Goal: Entertainment & Leisure: Consume media (video, audio)

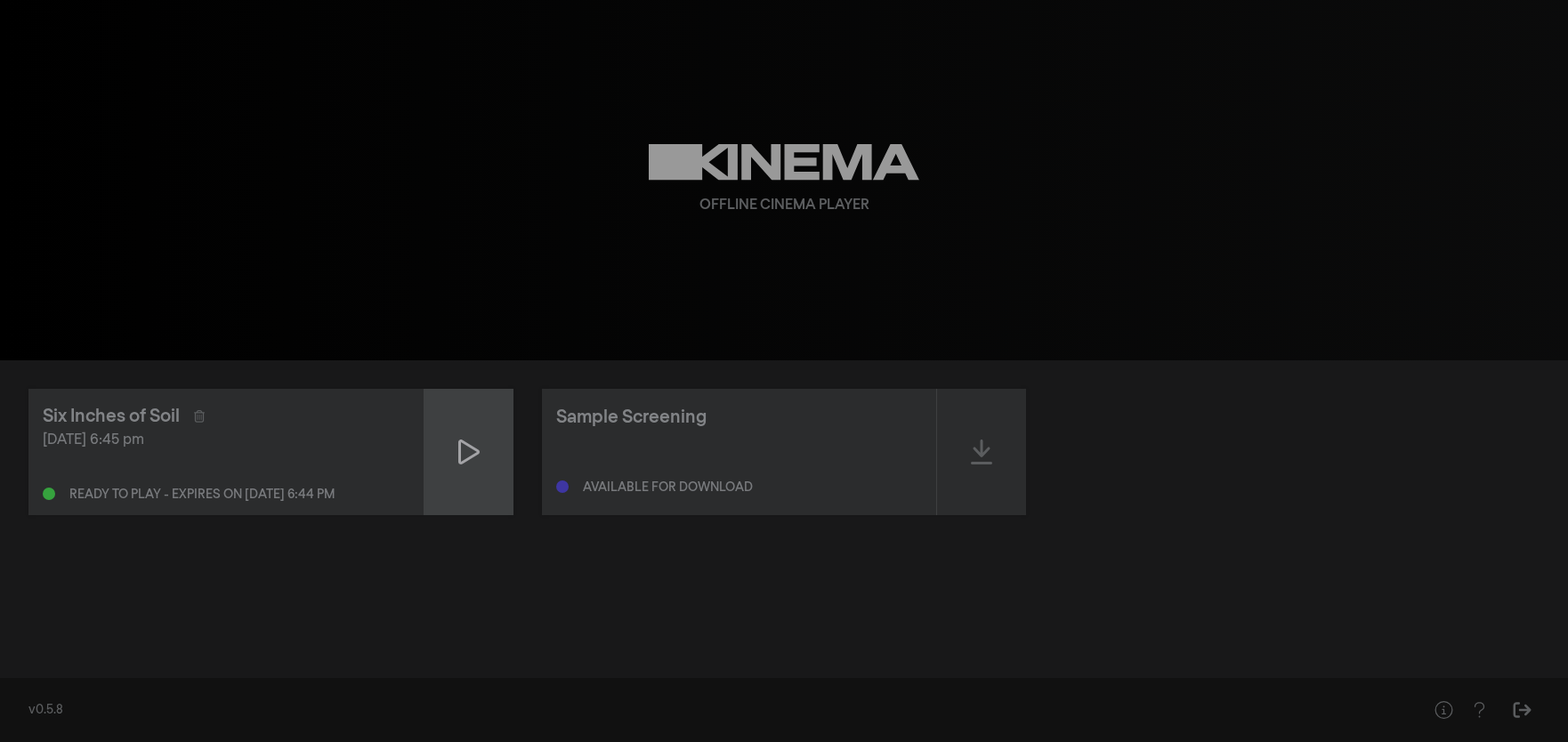
click at [483, 480] on div at bounding box center [469, 451] width 89 height 126
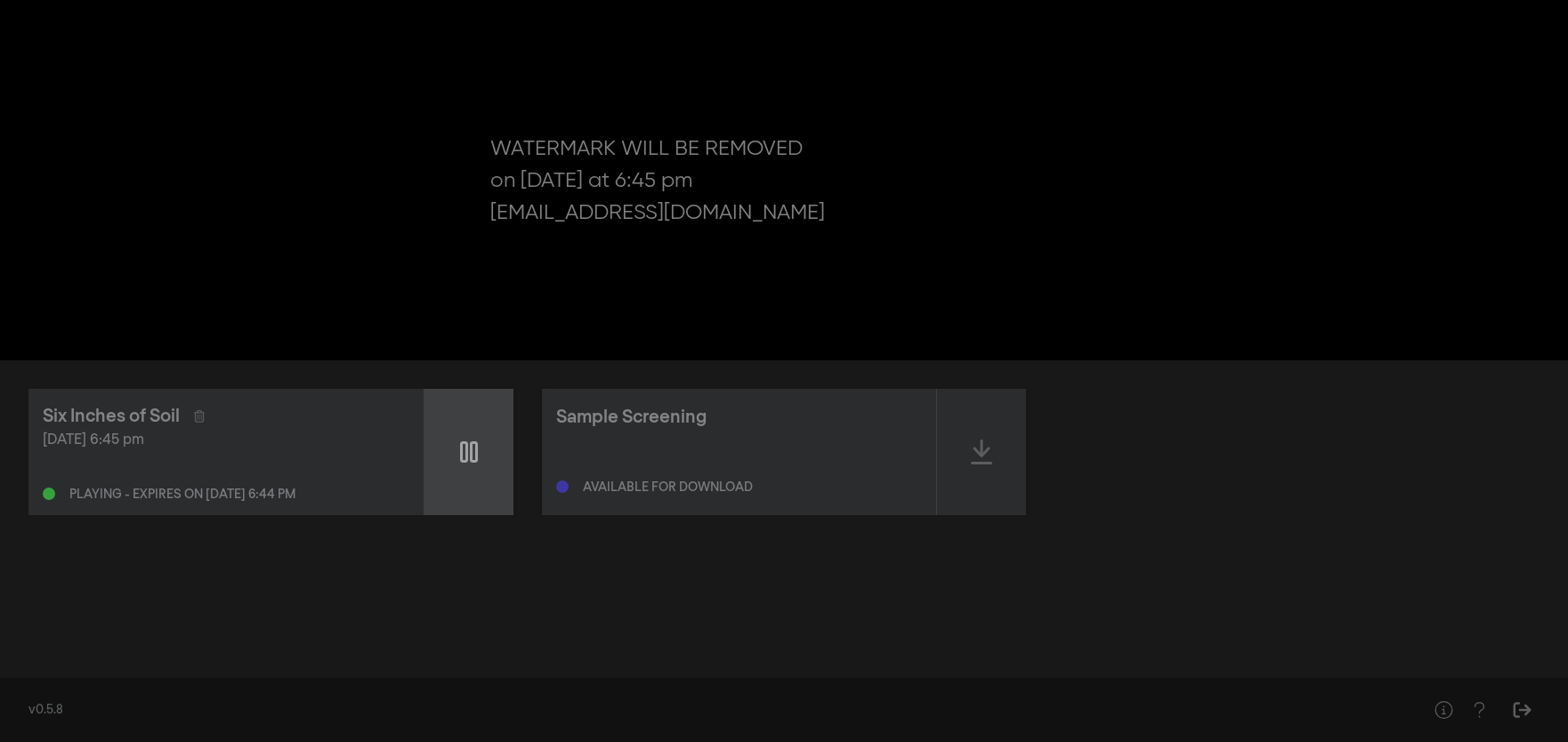
click at [458, 440] on div at bounding box center [469, 451] width 89 height 126
type input "2.499942"
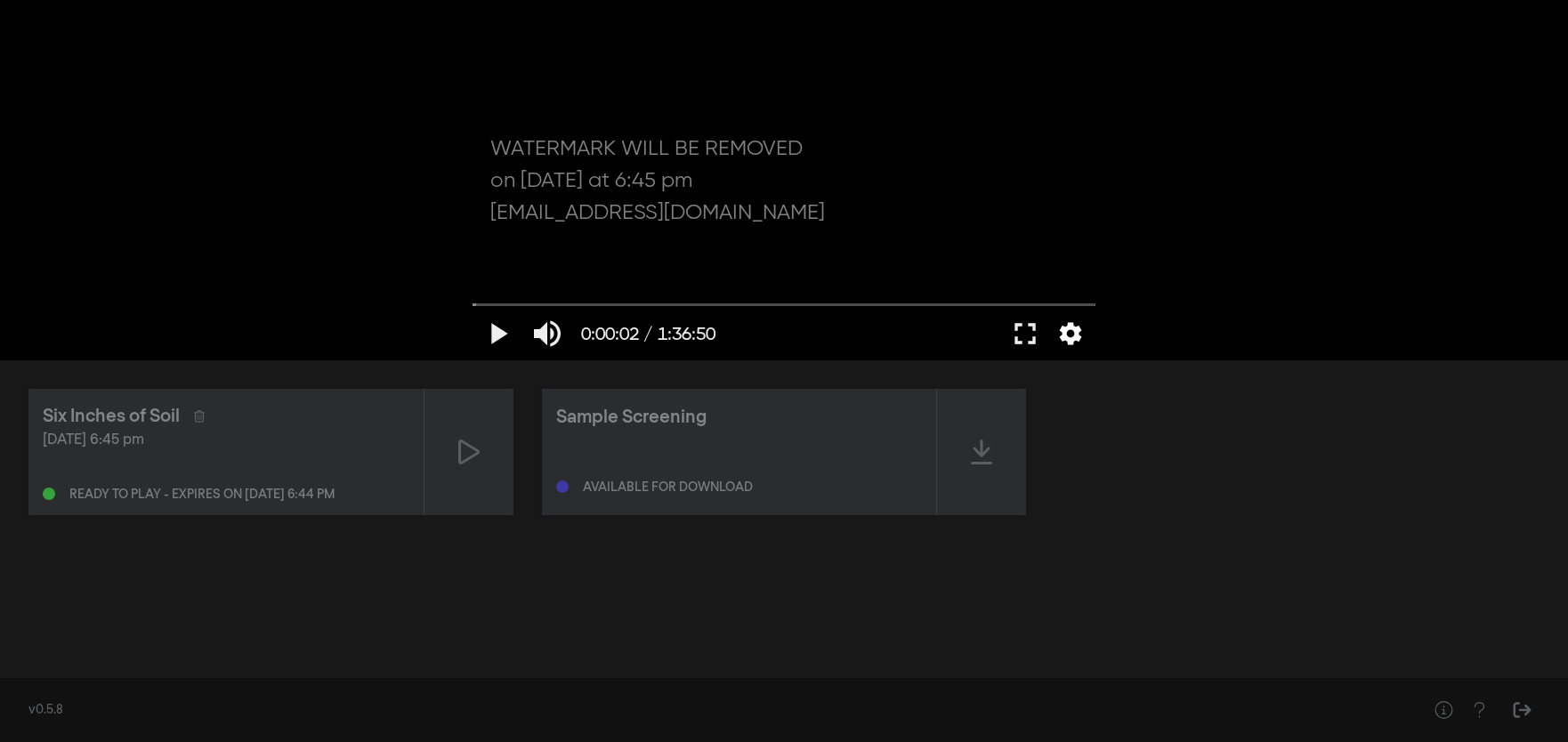
click at [1076, 335] on button "settings" at bounding box center [1071, 333] width 41 height 53
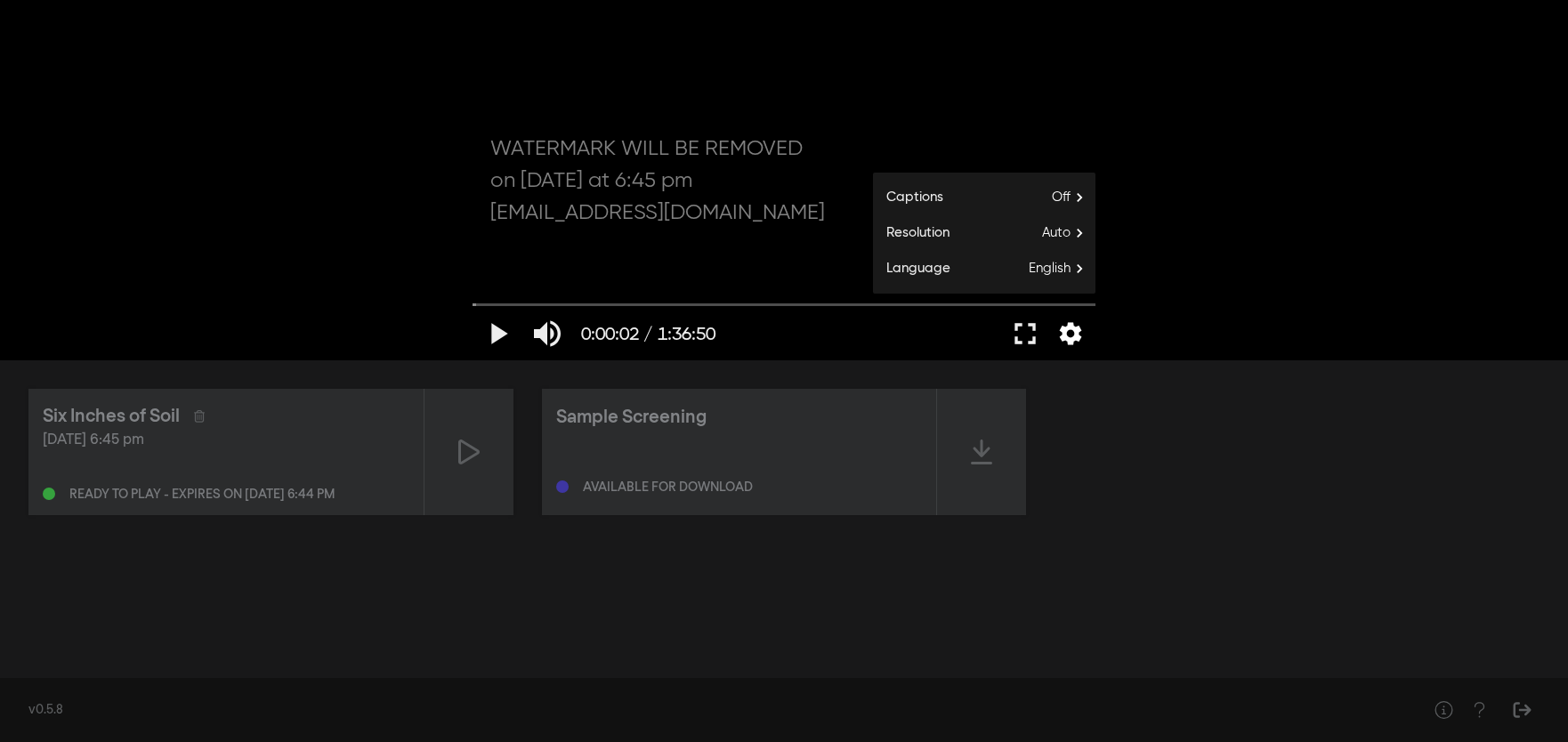
click at [1075, 335] on button "settings" at bounding box center [1071, 333] width 41 height 53
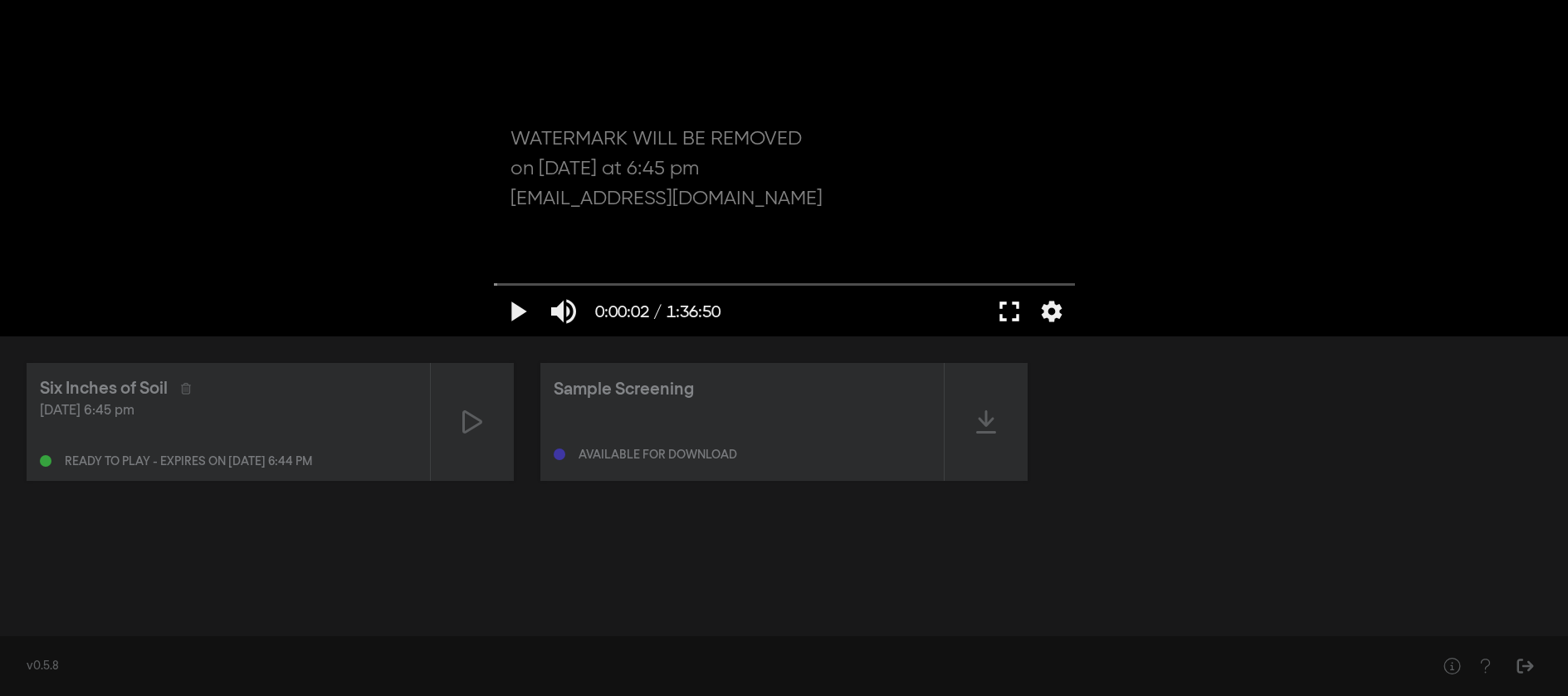
click at [1002, 319] on button "fullscreen" at bounding box center [1009, 311] width 46 height 50
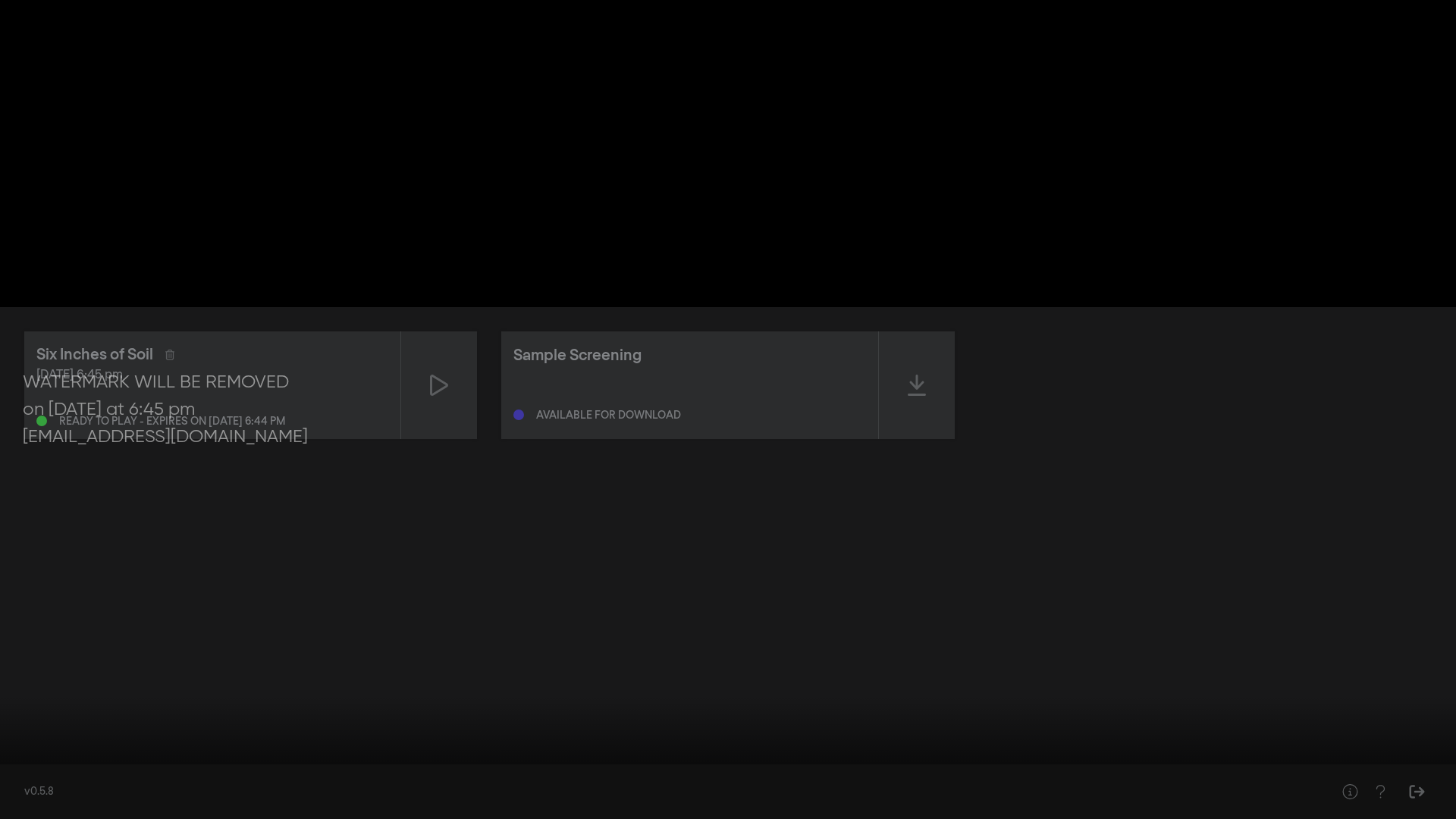
click at [61, 632] on button "volume_up" at bounding box center [71, 796] width 42 height 46
type input "0"
click at [31, 632] on button "play_arrow" at bounding box center [29, 796] width 42 height 46
click at [1335, 632] on button "settings" at bounding box center [1427, 796] width 35 height 46
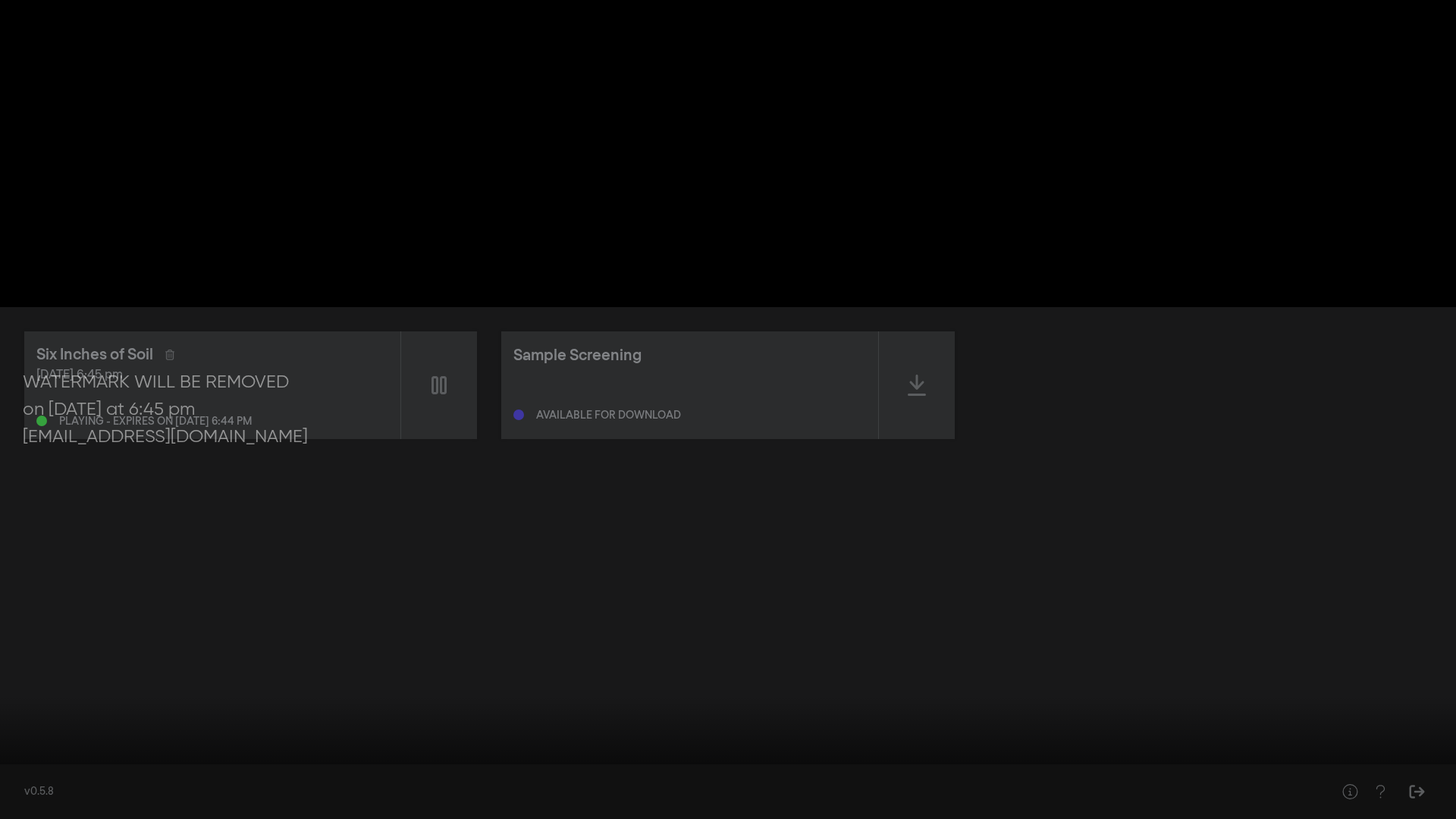
type input "32.801326"
click at [72, 632] on button "volume_off" at bounding box center [71, 796] width 42 height 46
type input "1"
type input "33.930966"
type input "0.831003289473684"
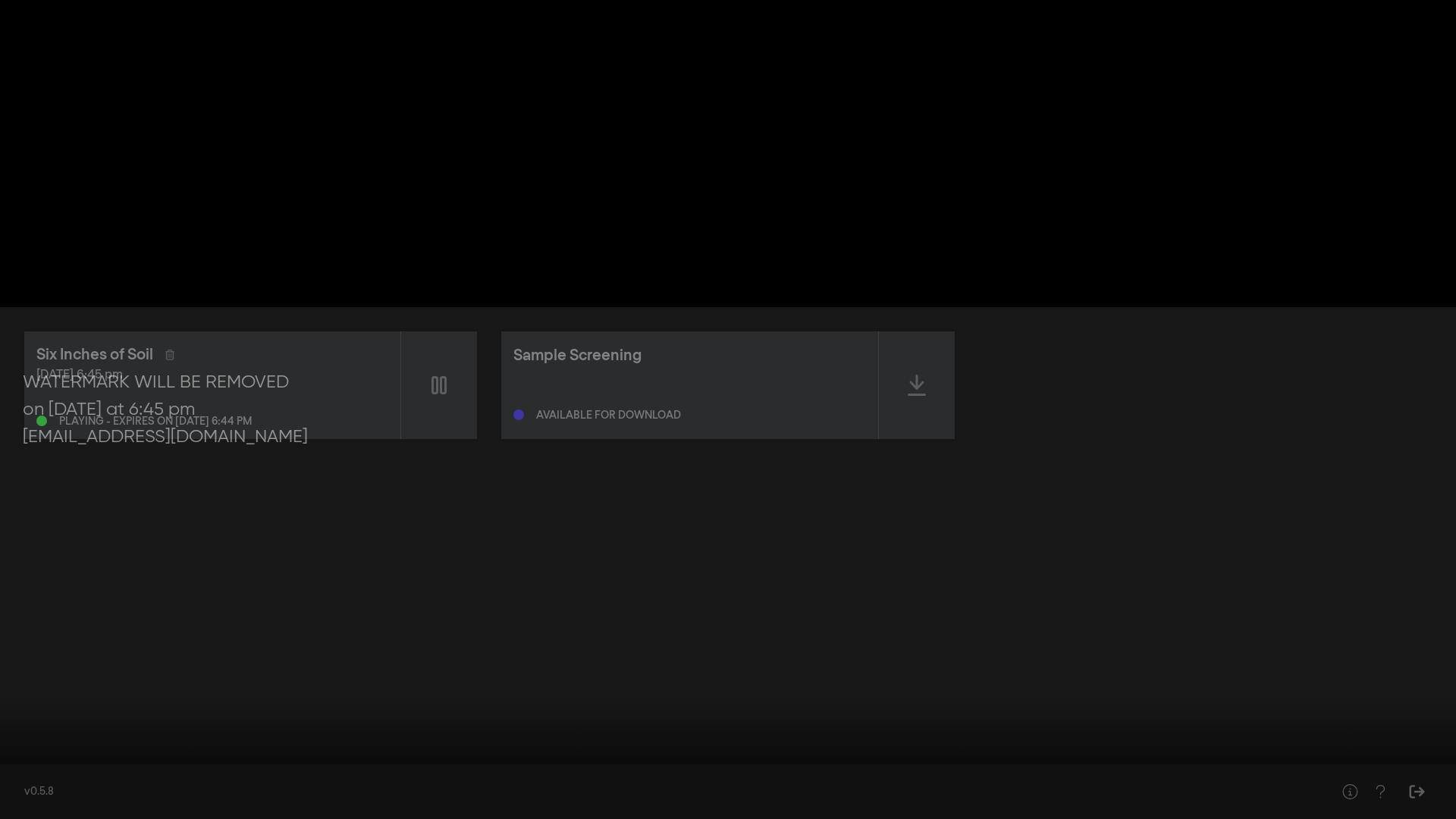
type input "33.964717"
type input "0.806743421052632"
type input "33.997883"
type input "0.720805921052632"
type input "34.014723"
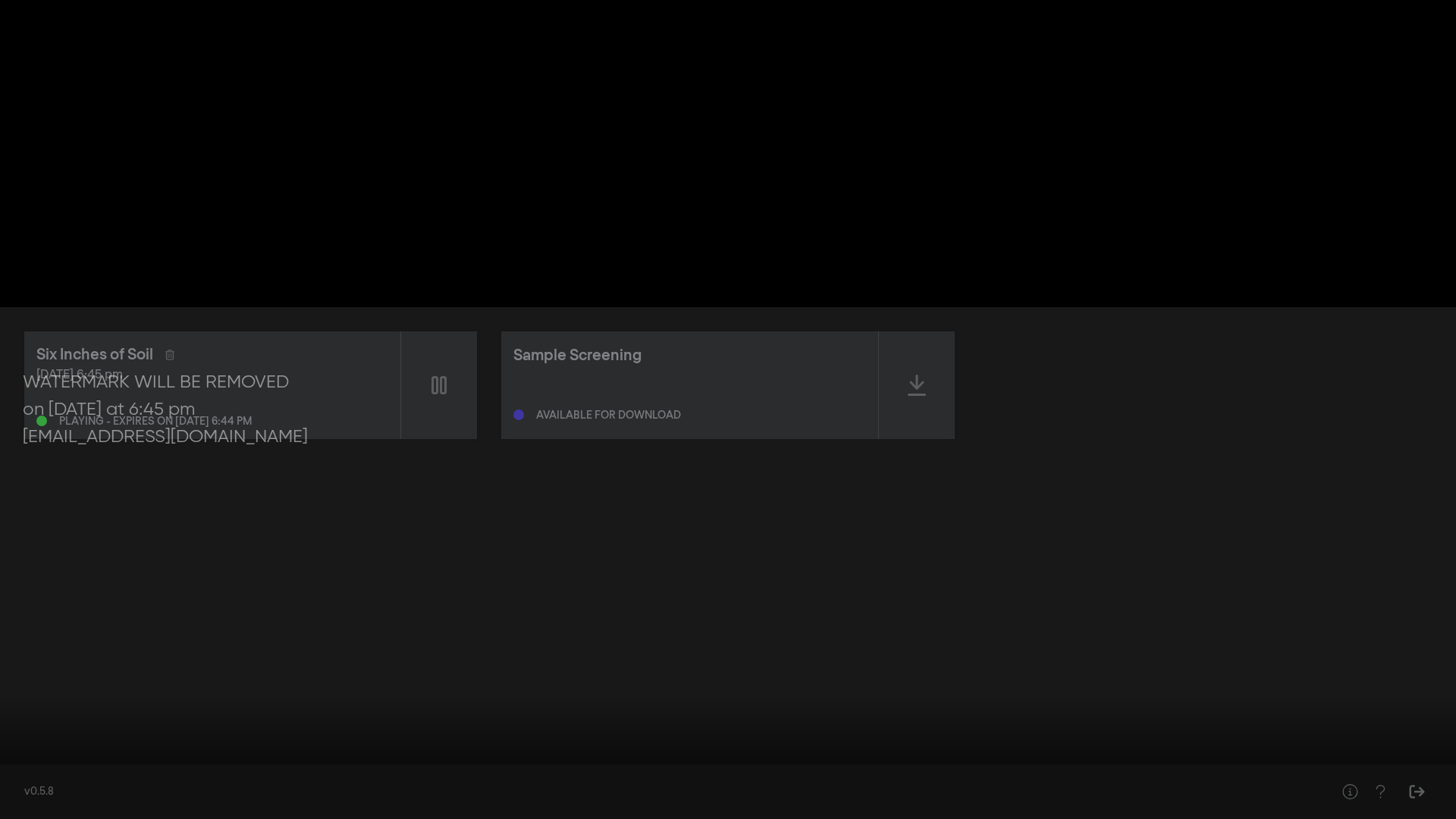
type input "0.635279605263158"
type input "34.031568"
type input "0.490131578947368"
type input "34.056931"
type input "0.325246710526316"
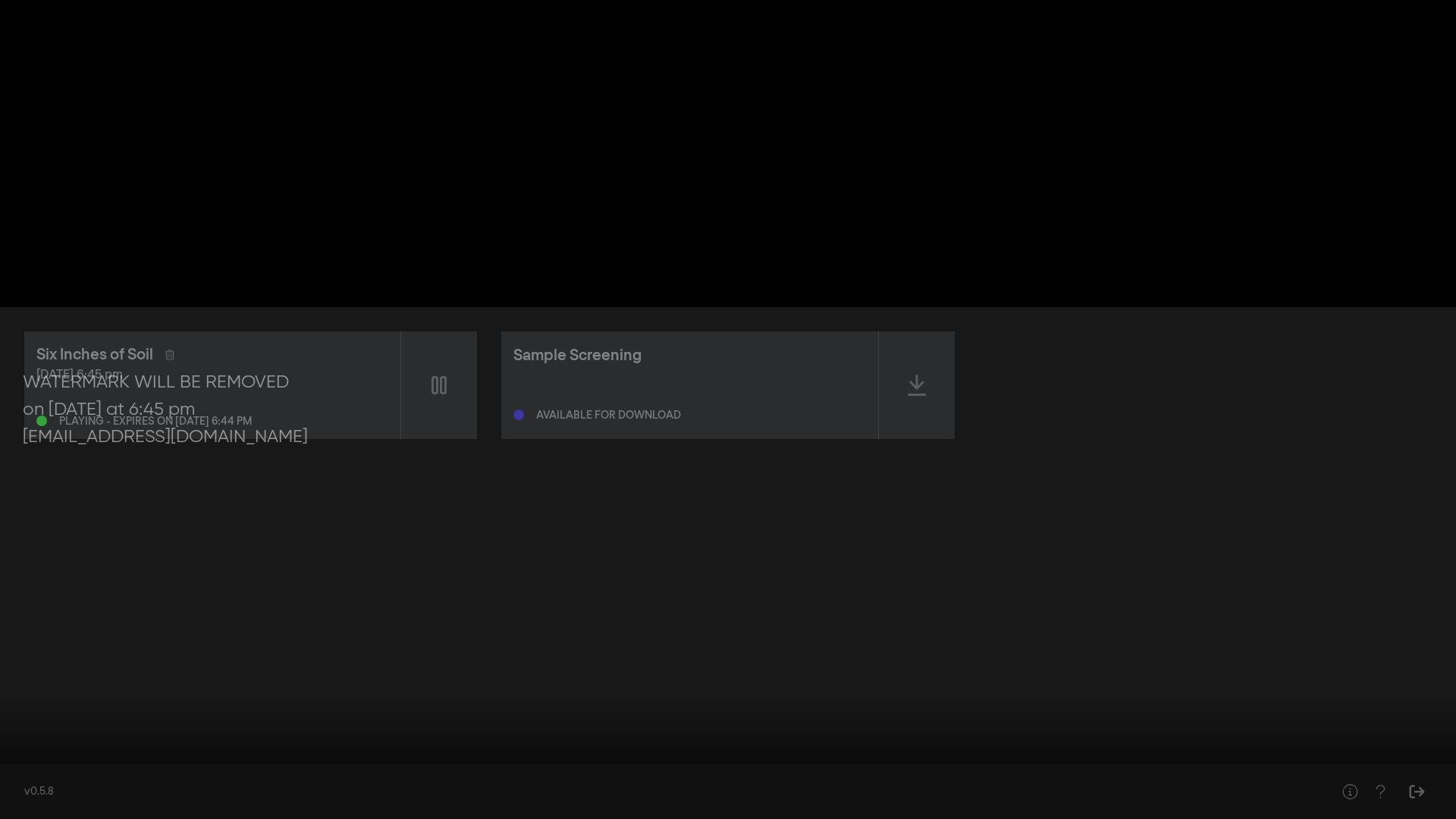
type input "34.063726"
type input "0.219572368421053"
type input "34.081561"
type input "0.1953125"
type input "34.098013"
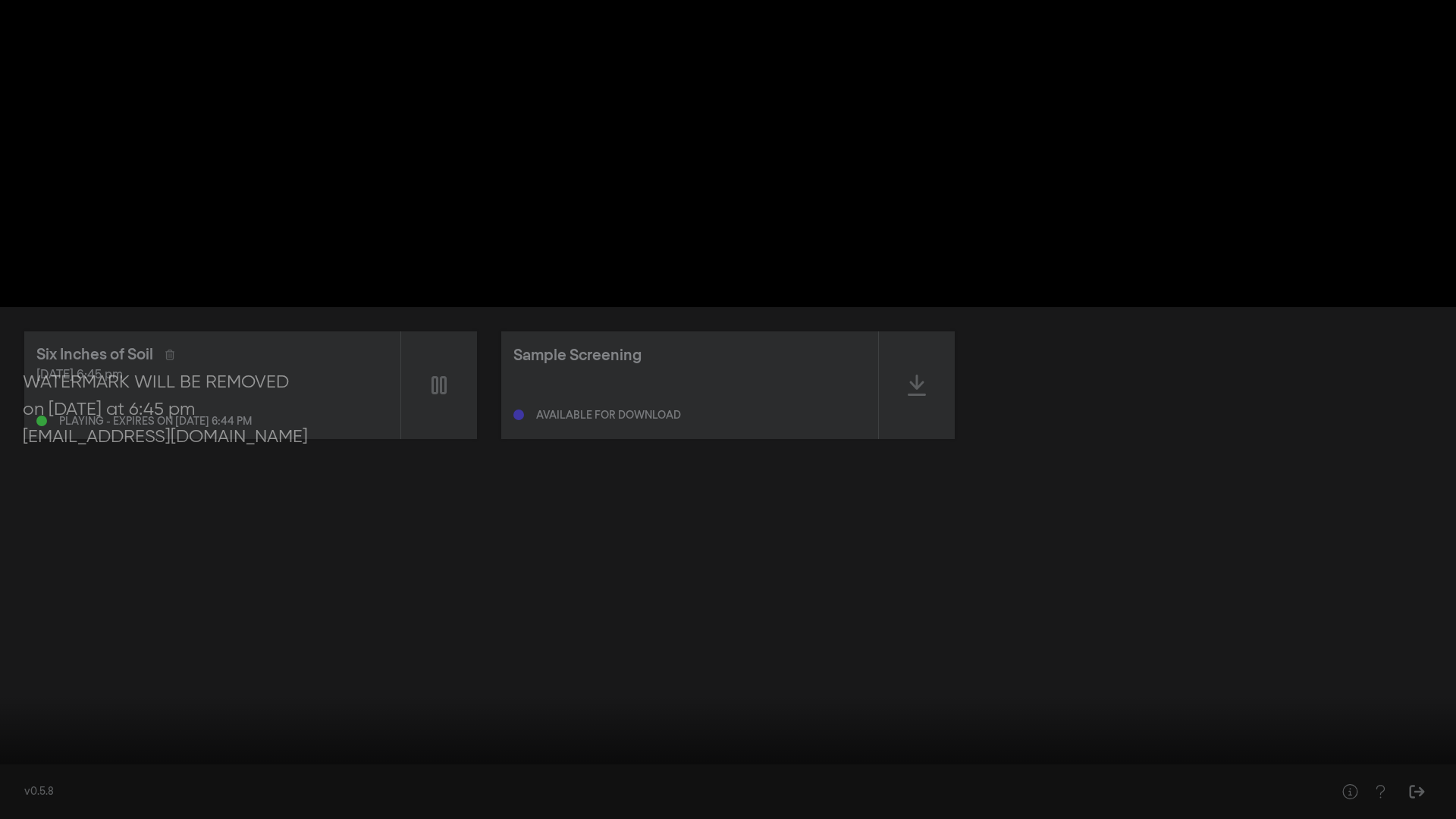
type input "0.189144736842105"
type input "34.18529"
type input "0.201069078947368"
type input "34.27001"
type input "0.207236842105263"
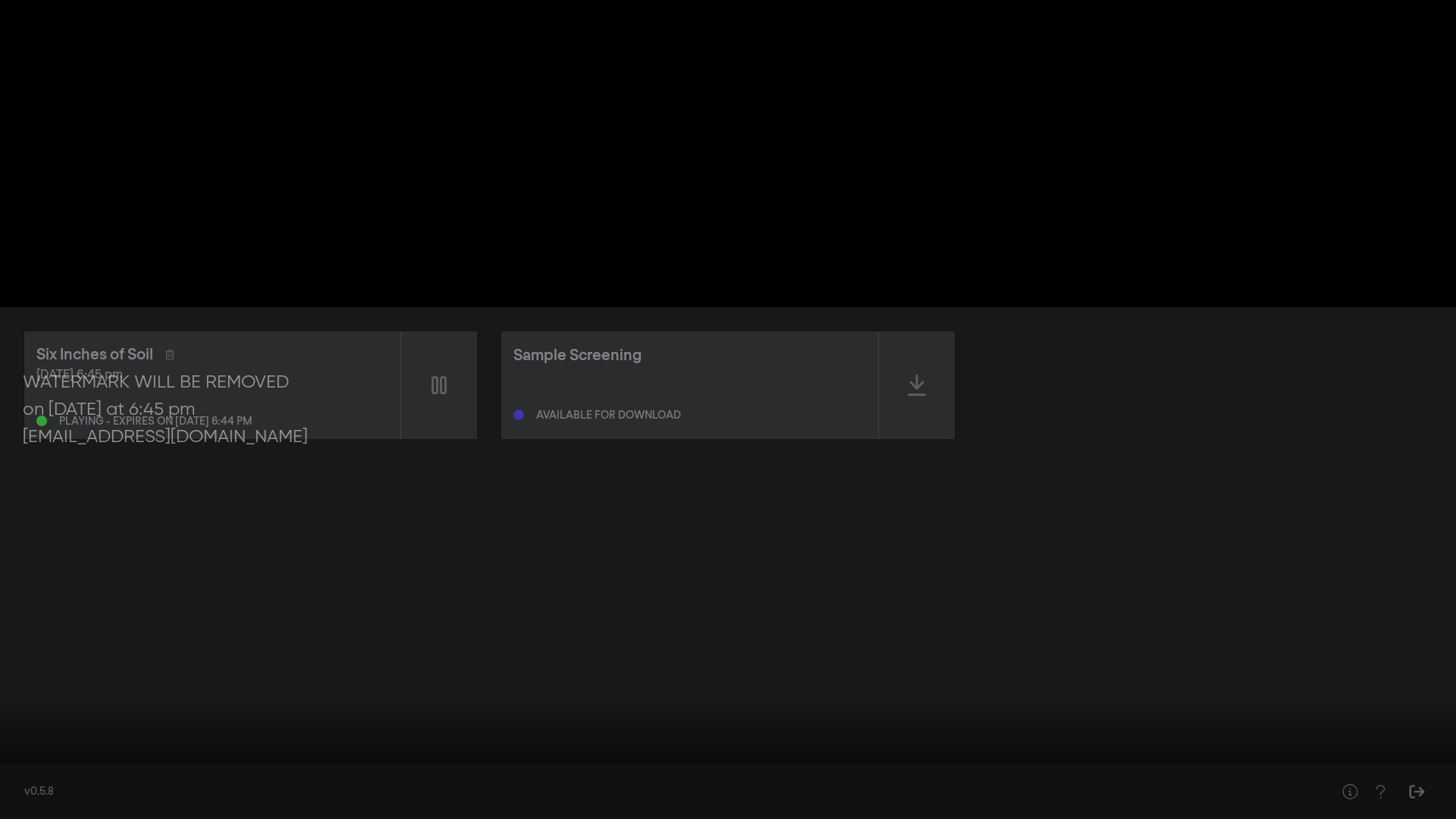
type input "34.280594"
type input "0.2421875"
type input "34.297371"
type input "0.347450657894737"
type input "34.313853"
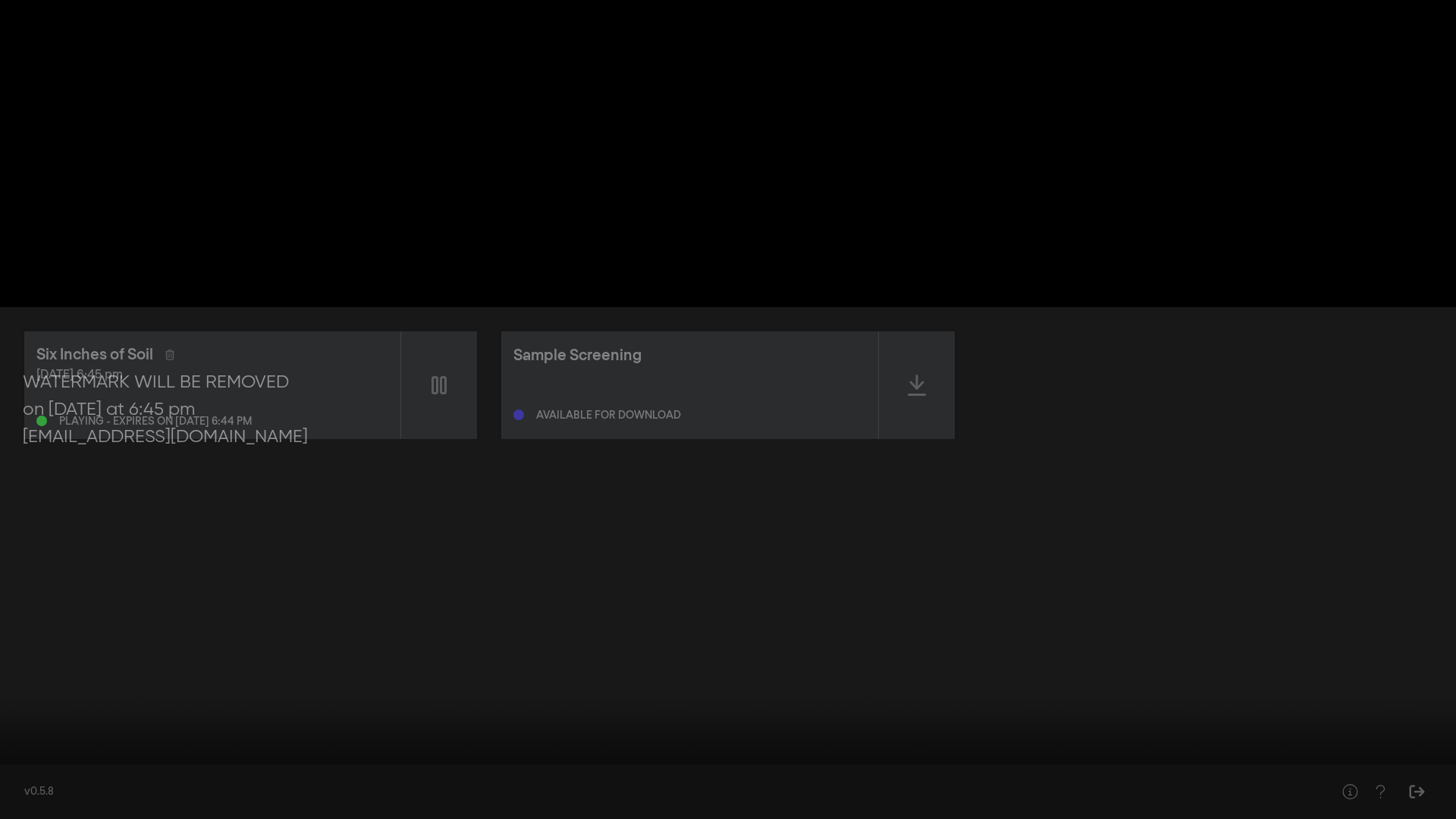
type input "0.472861842105263"
type input "34.330189"
type input "0.558388157894737"
type input "34.348156"
type input "0.613075657894737"
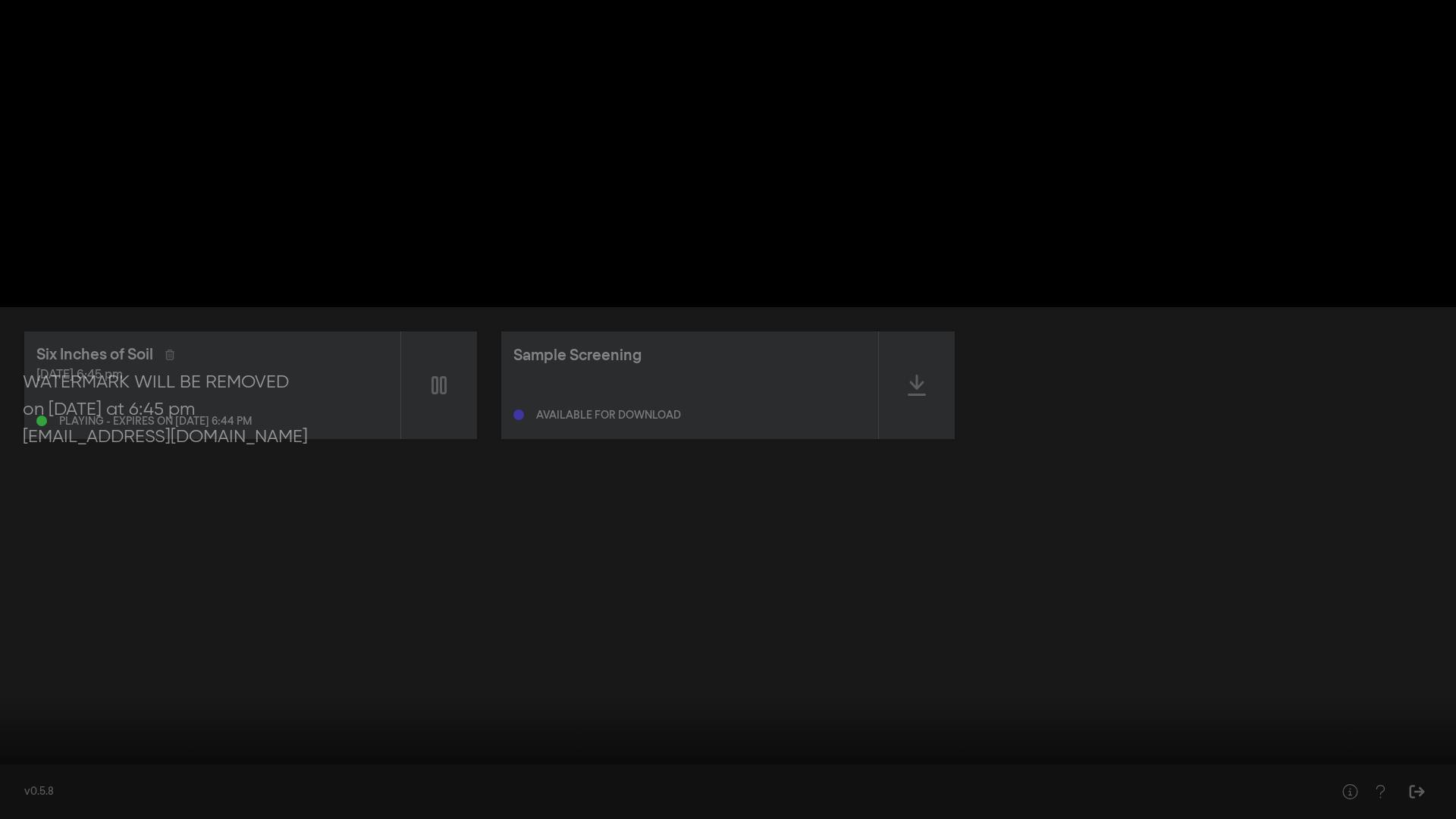
type input "34.364822"
type input "0.618832236842105"
type input "34.564016"
type input "0.618832236842105"
click at [114, 632] on input "Volume" at bounding box center [111, 797] width 38 height 9
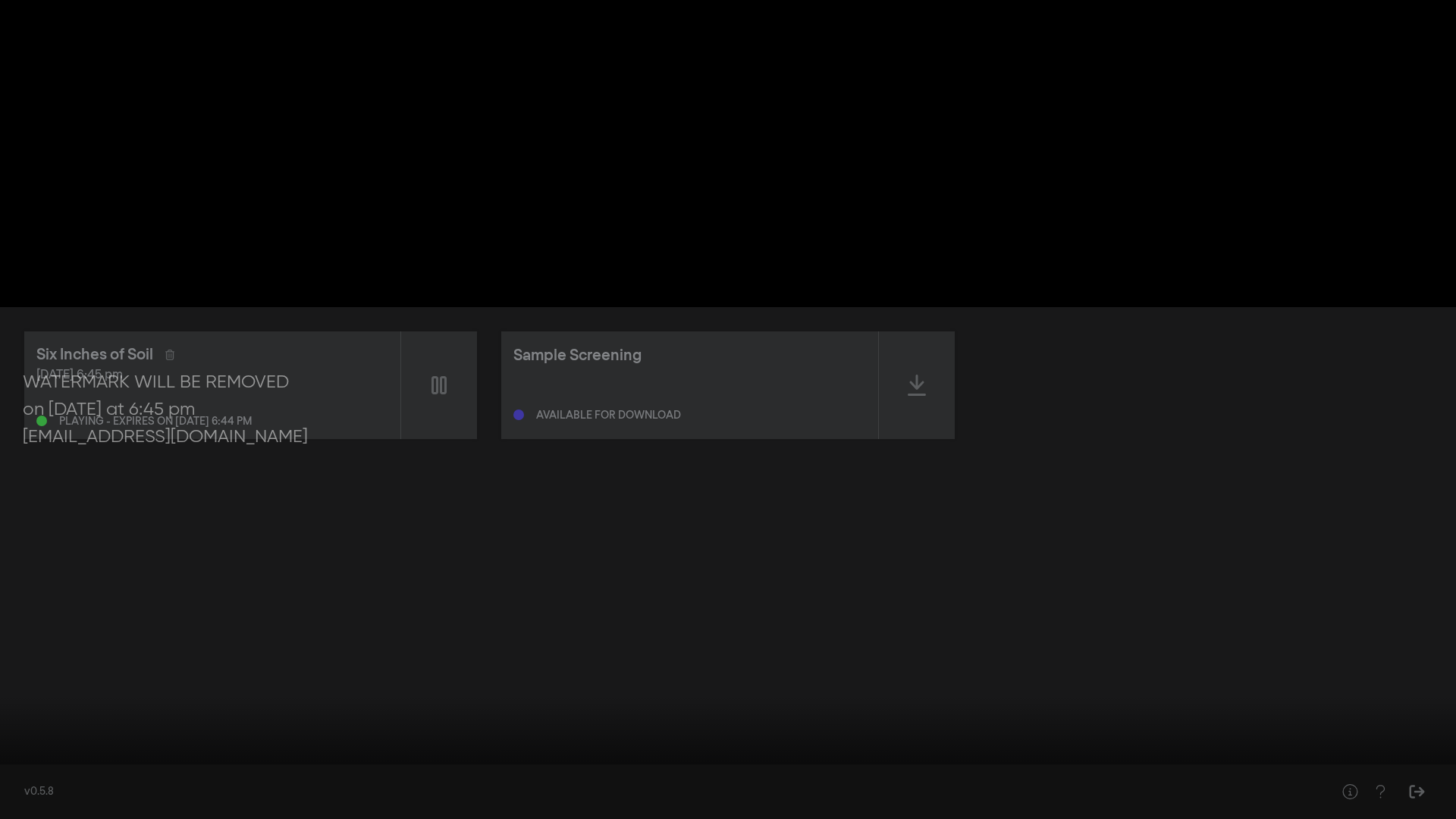
type input "41.397484"
type input "0.484375"
type input "41.464381"
type input "0.550164473684211"
type input "41.481198"
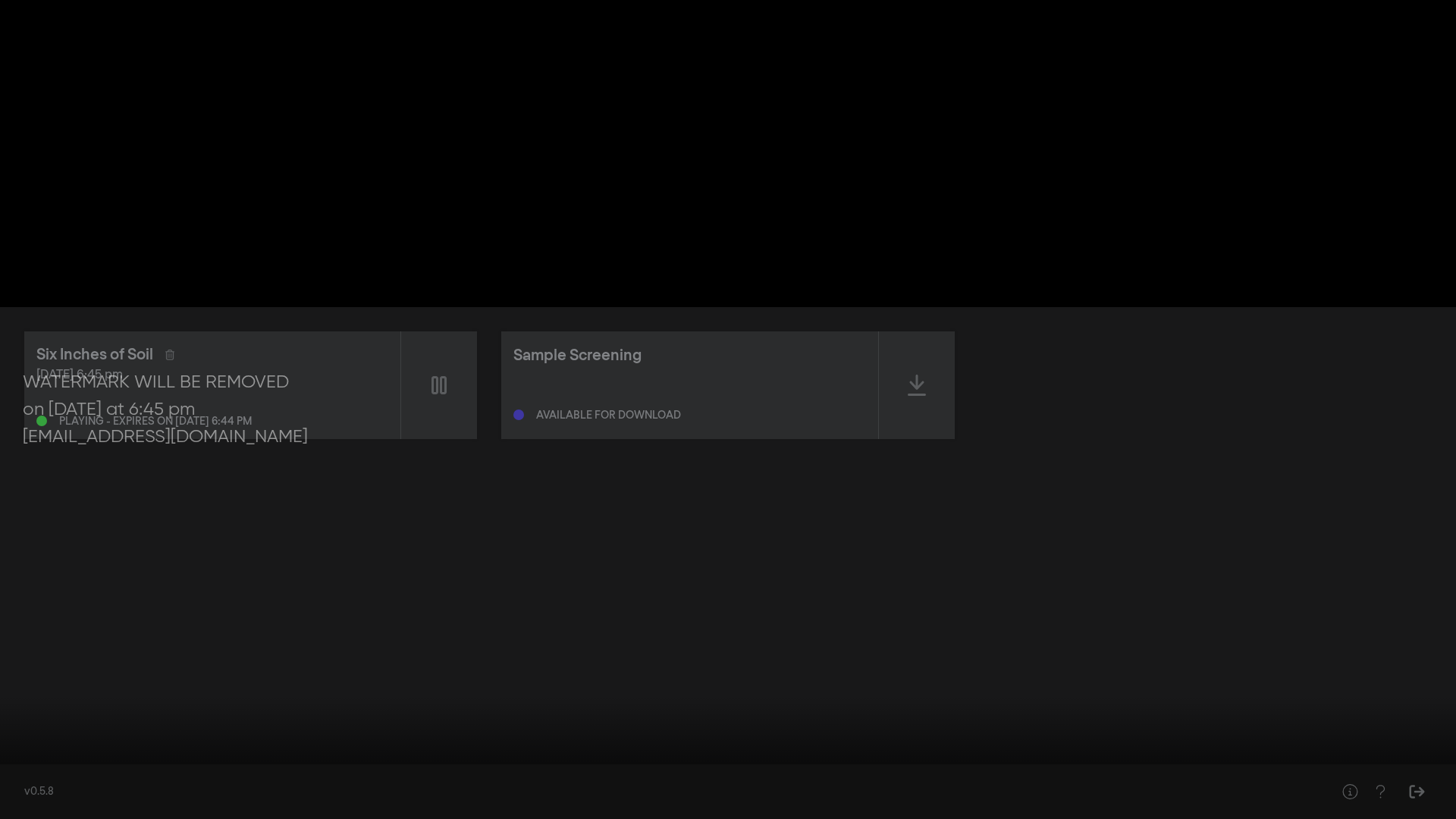
type input "0.6953125"
type input "41.497769"
type input "0.859786184210526"
type input "41.524354"
type input "1"
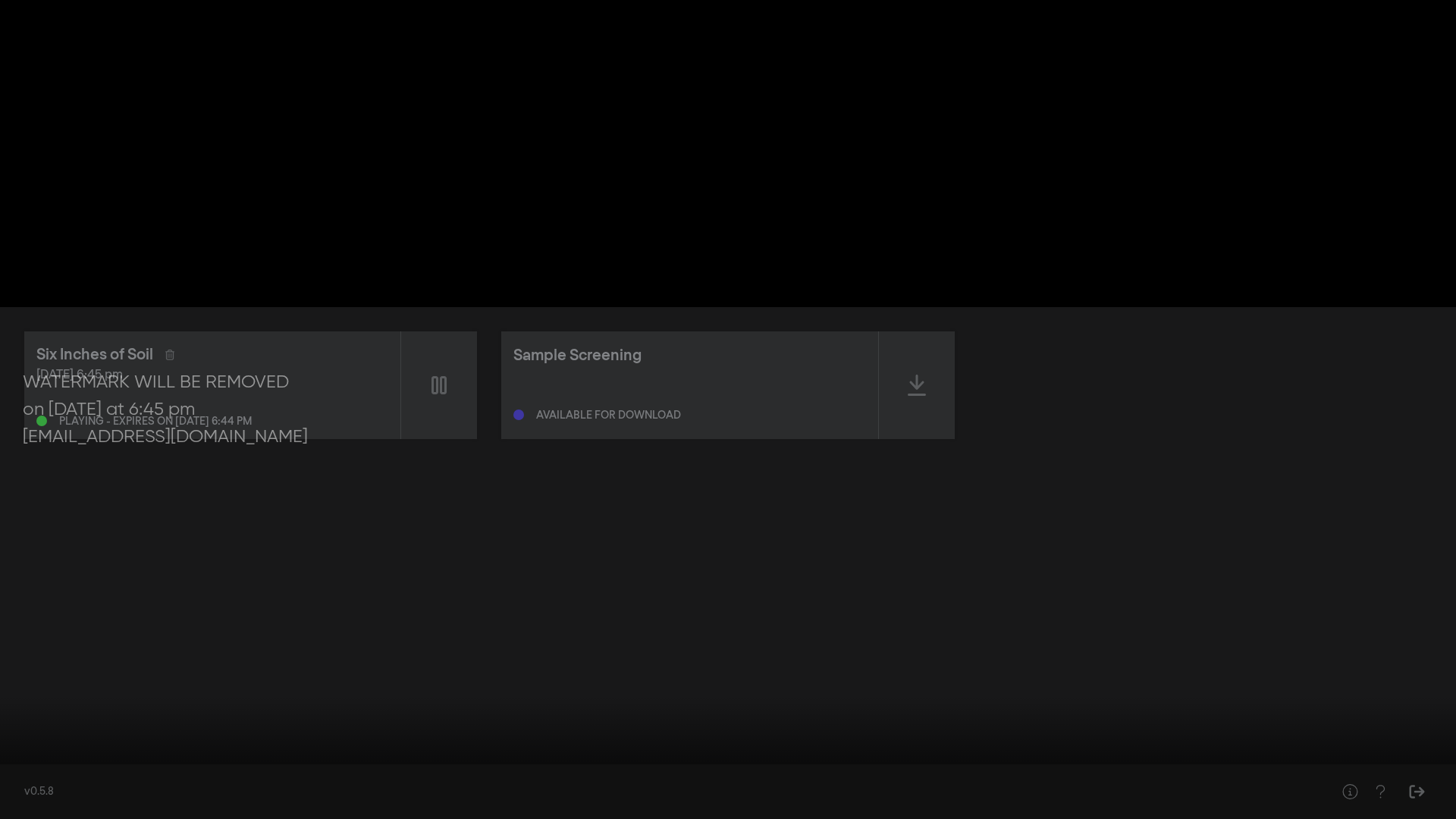
type input "41.681127"
drag, startPoint x: 109, startPoint y: 795, endPoint x: 136, endPoint y: 799, distance: 27.3
type input "1"
click at [129, 632] on input "Volume" at bounding box center [111, 797] width 38 height 9
drag, startPoint x: 20, startPoint y: 774, endPoint x: 69, endPoint y: 777, distance: 49.1
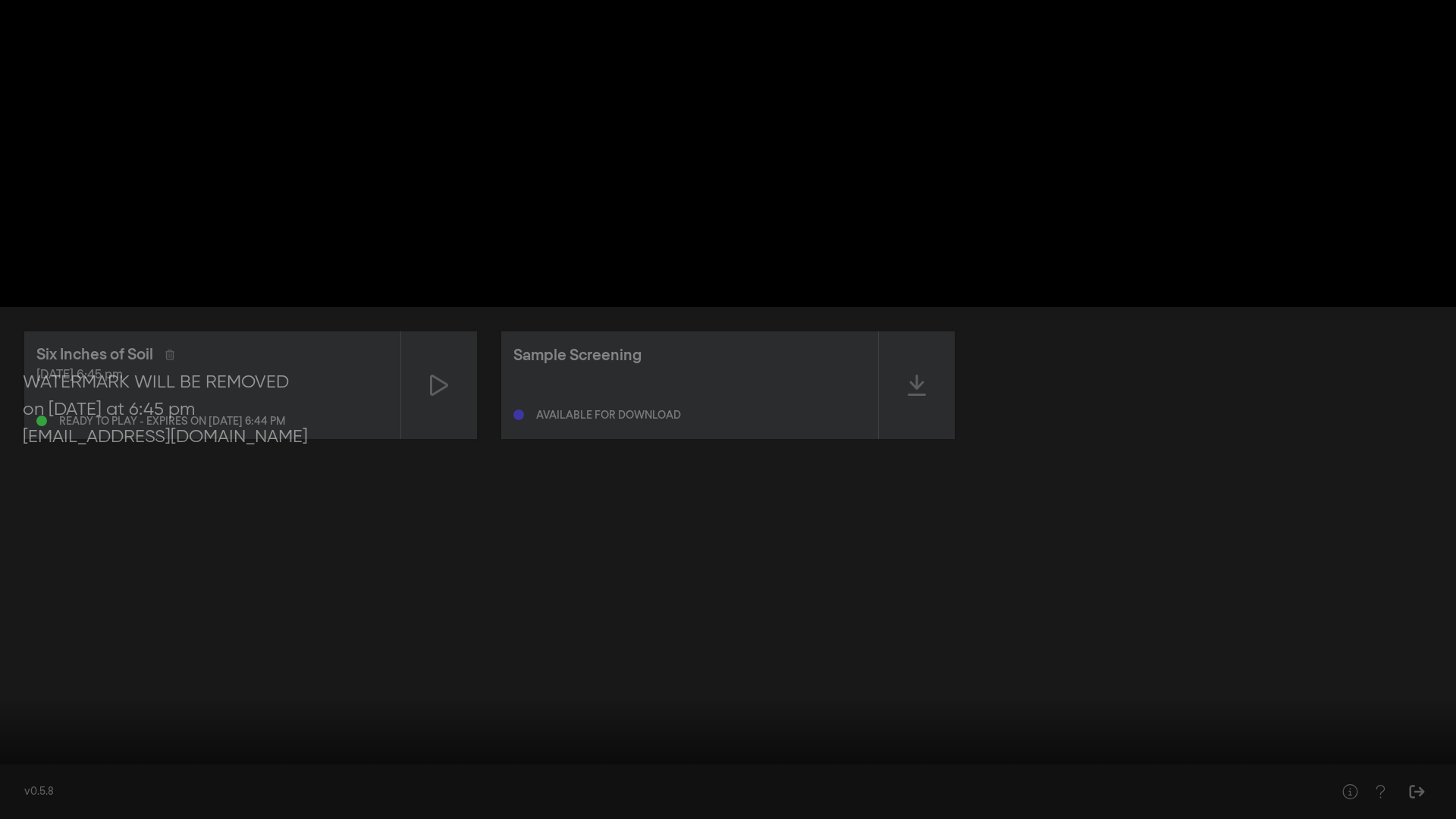
click at [69, 632] on input "Seek" at bounding box center [728, 771] width 1441 height 9
click at [388, 632] on input "Seek" at bounding box center [728, 771] width 1441 height 9
click at [944, 632] on div at bounding box center [795, 796] width 1145 height 46
click at [944, 632] on input "Seek" at bounding box center [728, 771] width 1441 height 9
click at [1218, 632] on input "Seek" at bounding box center [728, 771] width 1441 height 9
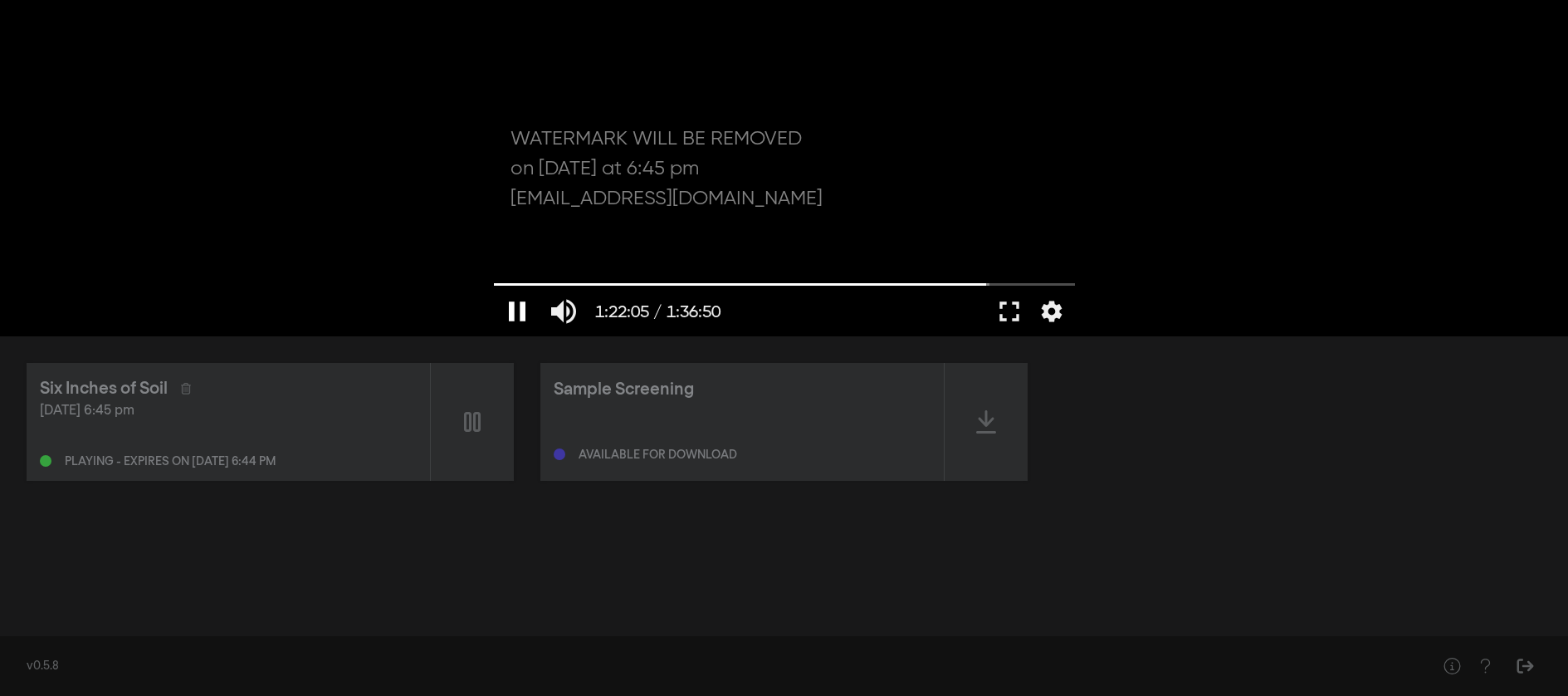
click at [514, 311] on button "pause" at bounding box center [517, 311] width 46 height 50
click at [494, 285] on input "Seek" at bounding box center [784, 284] width 581 height 10
type input "0.083416"
